Goal: Check status

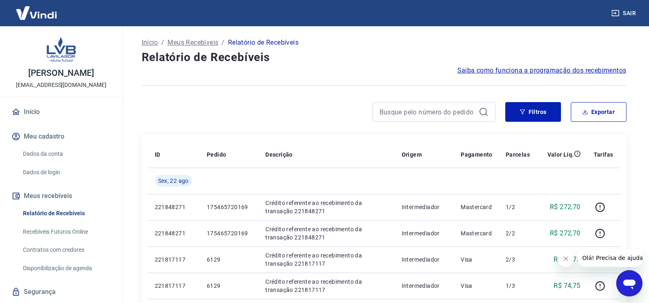
click at [564, 257] on icon "Fechar mensagem da empresa" at bounding box center [565, 258] width 4 height 4
click at [437, 72] on div "Saiba como funciona a programação dos recebimentos" at bounding box center [384, 71] width 485 height 10
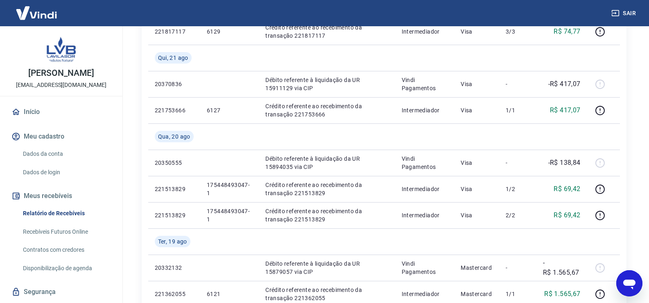
scroll to position [287, 0]
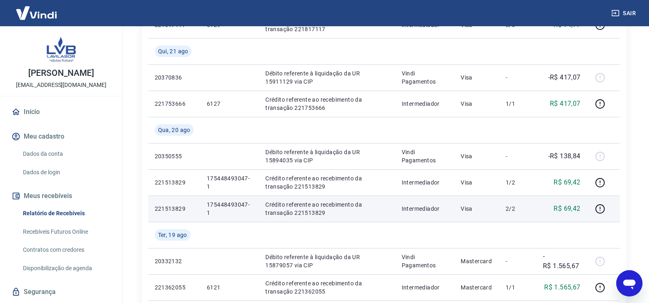
click at [227, 204] on p "175448493047-1" at bounding box center [229, 208] width 45 height 16
drag, startPoint x: 210, startPoint y: 213, endPoint x: 204, endPoint y: 203, distance: 11.8
click at [204, 203] on td "175448493047-1" at bounding box center [229, 208] width 59 height 26
copy p "175448493047-1"
